Goal: Book appointment/travel/reservation

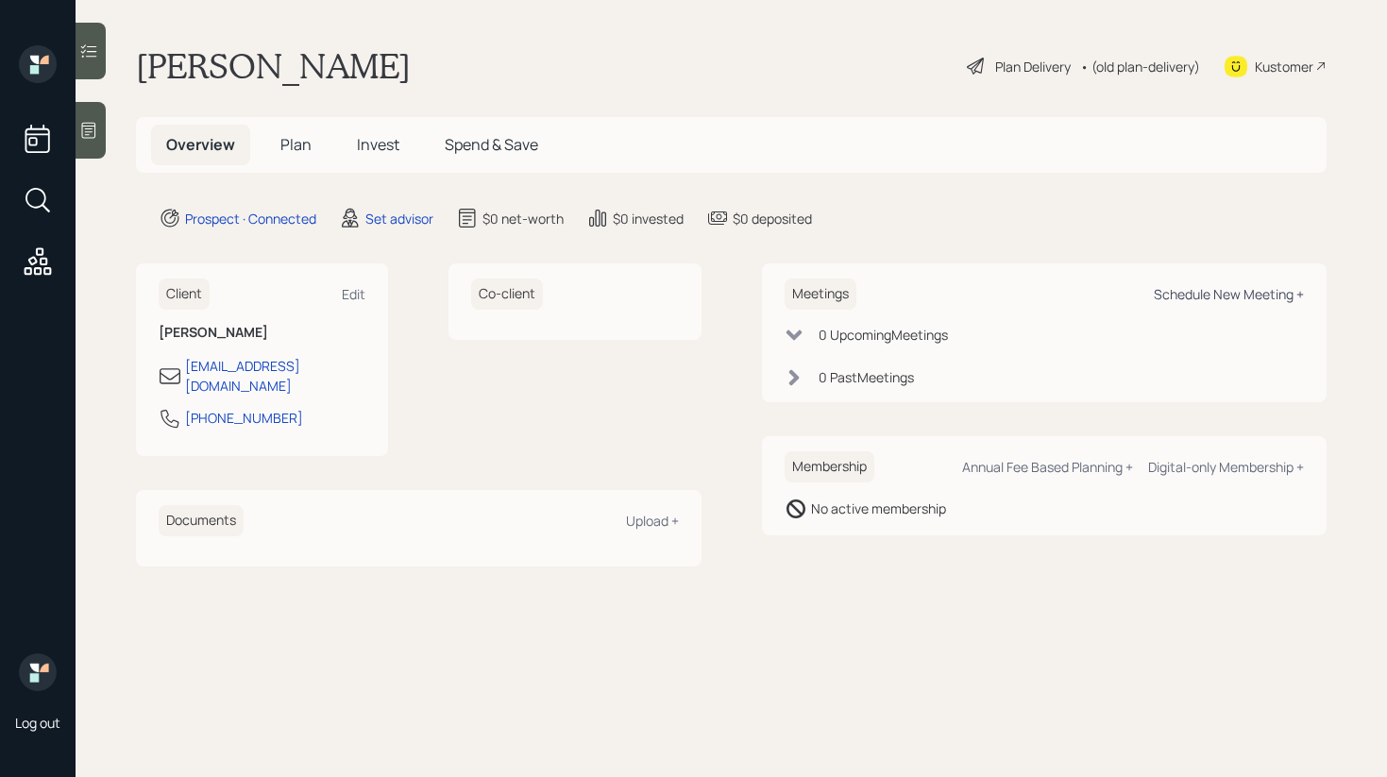
click at [1231, 295] on div "Schedule New Meeting +" at bounding box center [1228, 294] width 150 height 18
select select "round-robin"
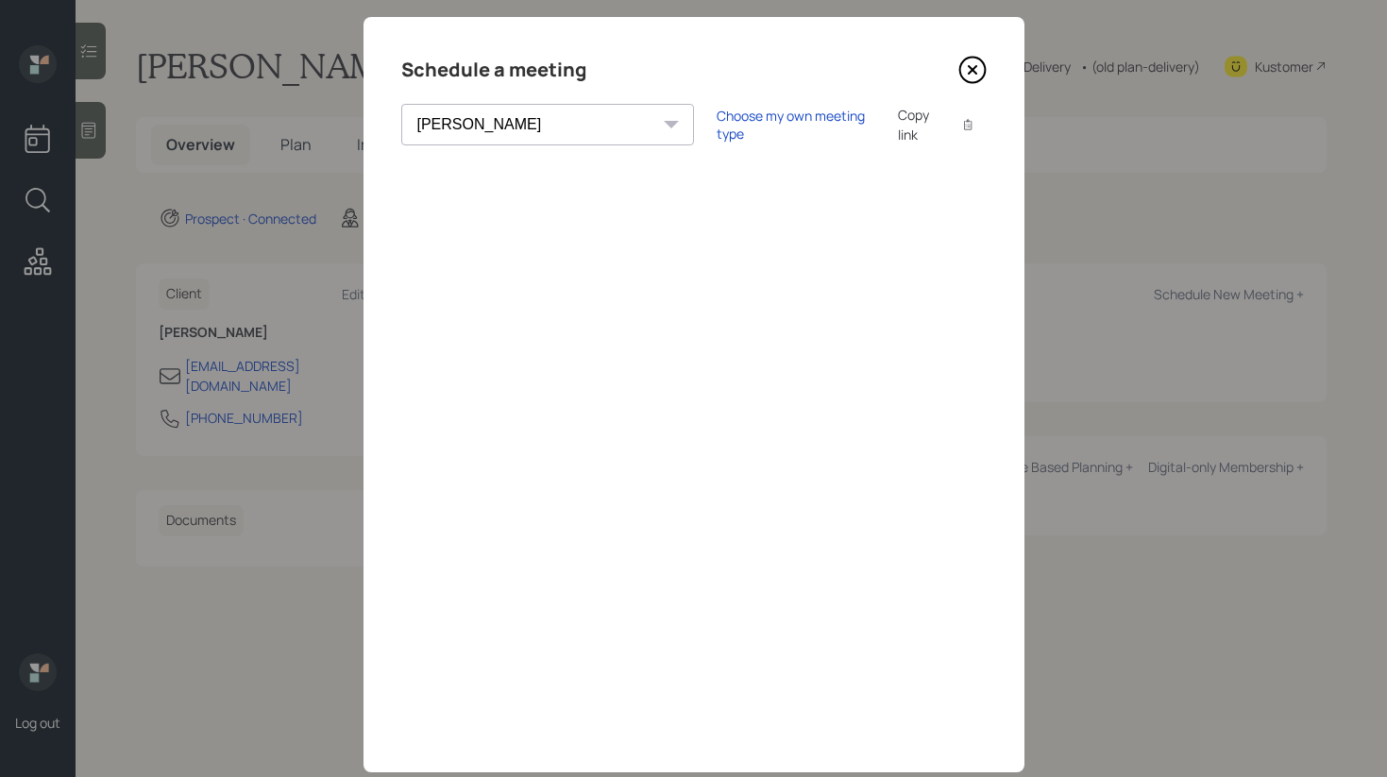
scroll to position [73, 0]
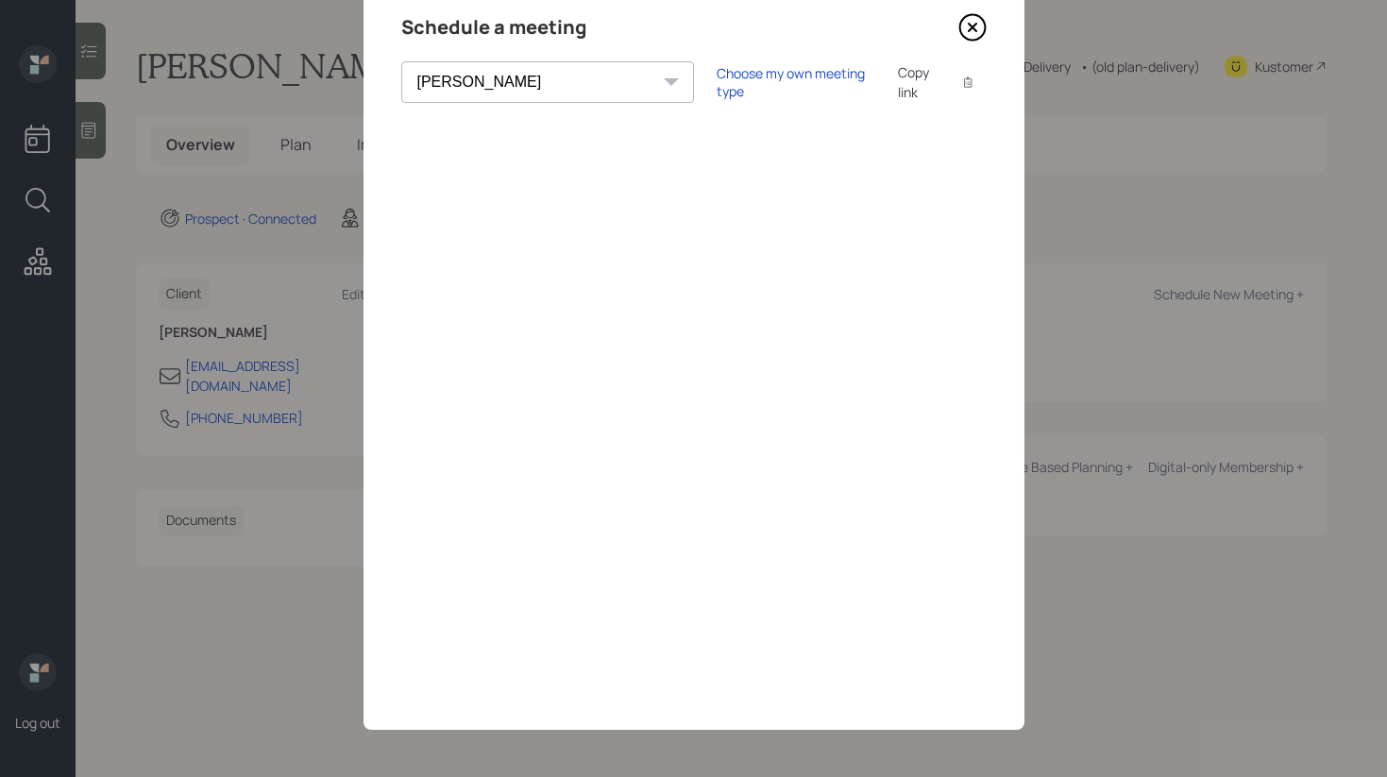
click at [971, 31] on icon at bounding box center [972, 27] width 28 height 28
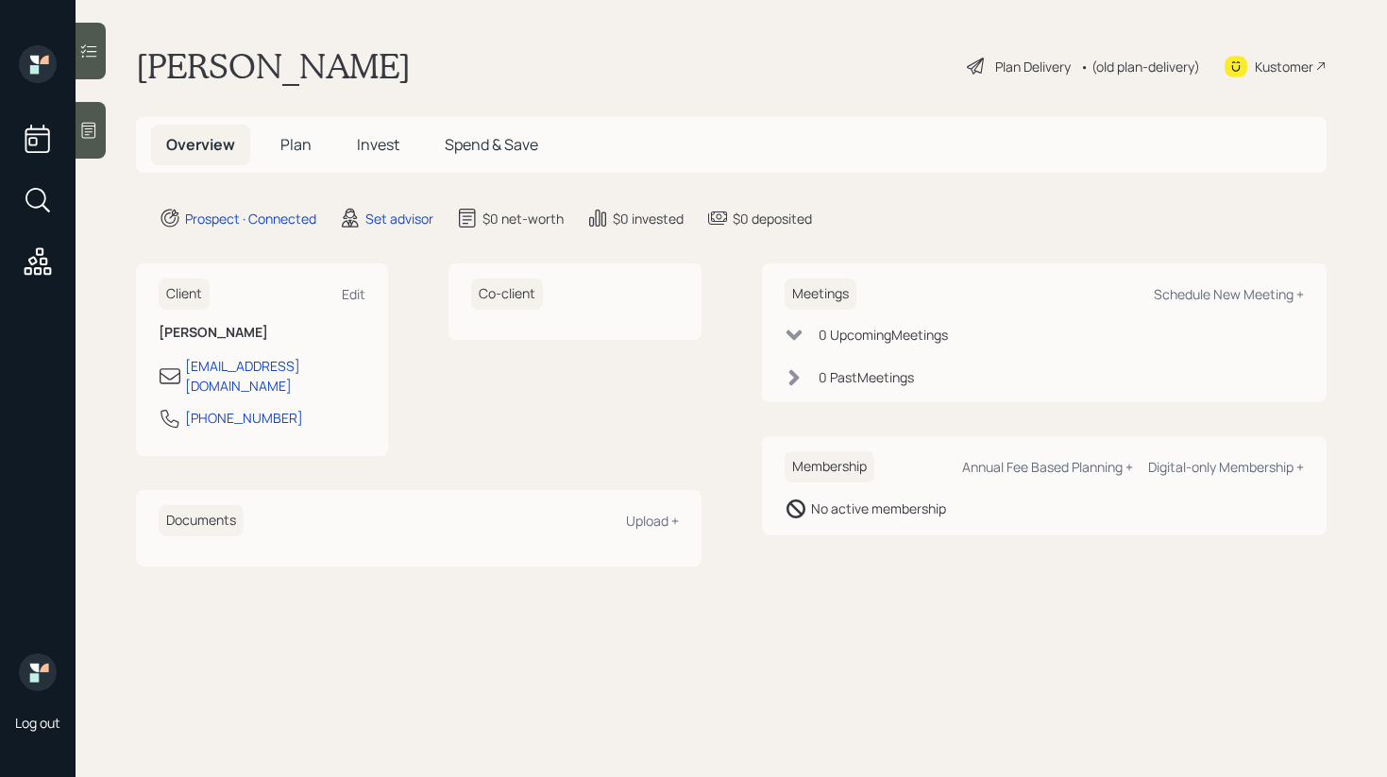
click at [92, 152] on div at bounding box center [91, 130] width 30 height 57
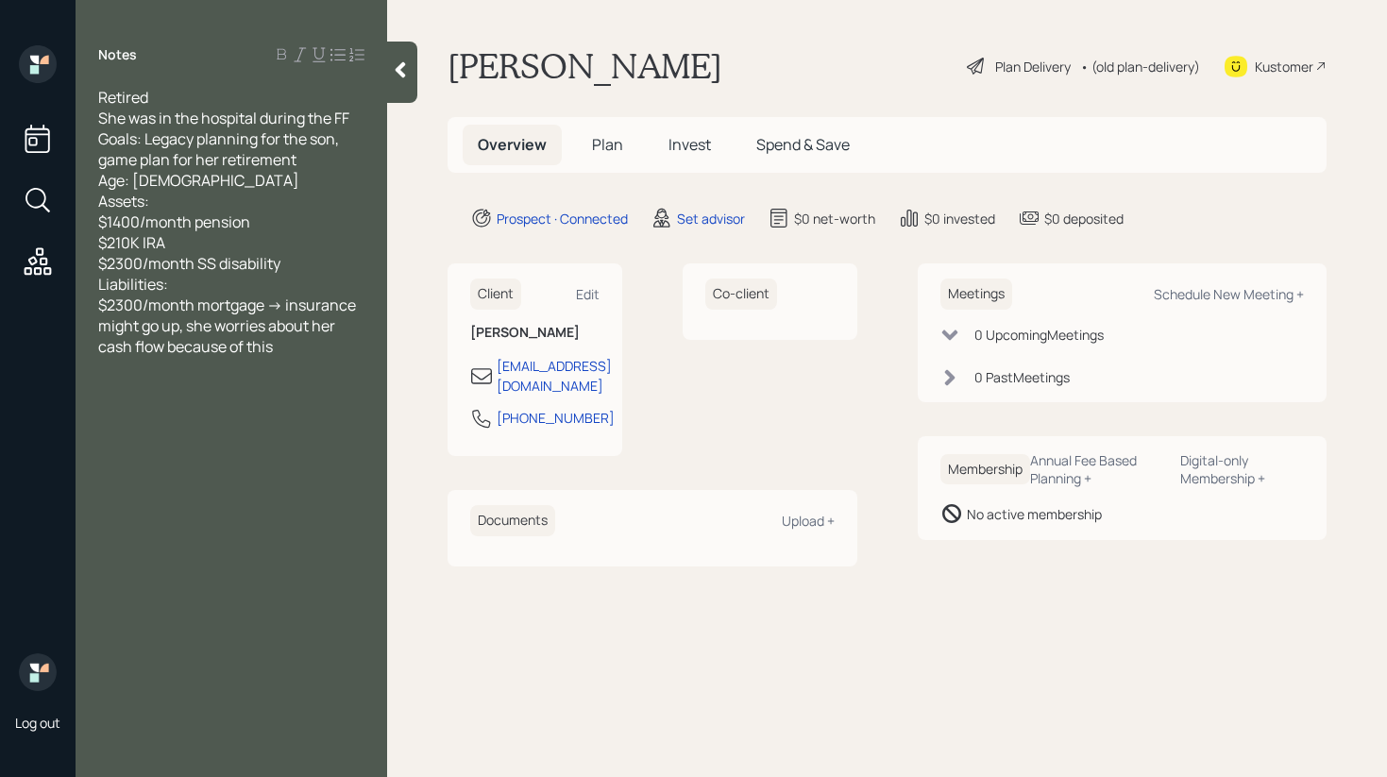
click at [398, 82] on div at bounding box center [402, 72] width 30 height 61
